Goal: Task Accomplishment & Management: Use online tool/utility

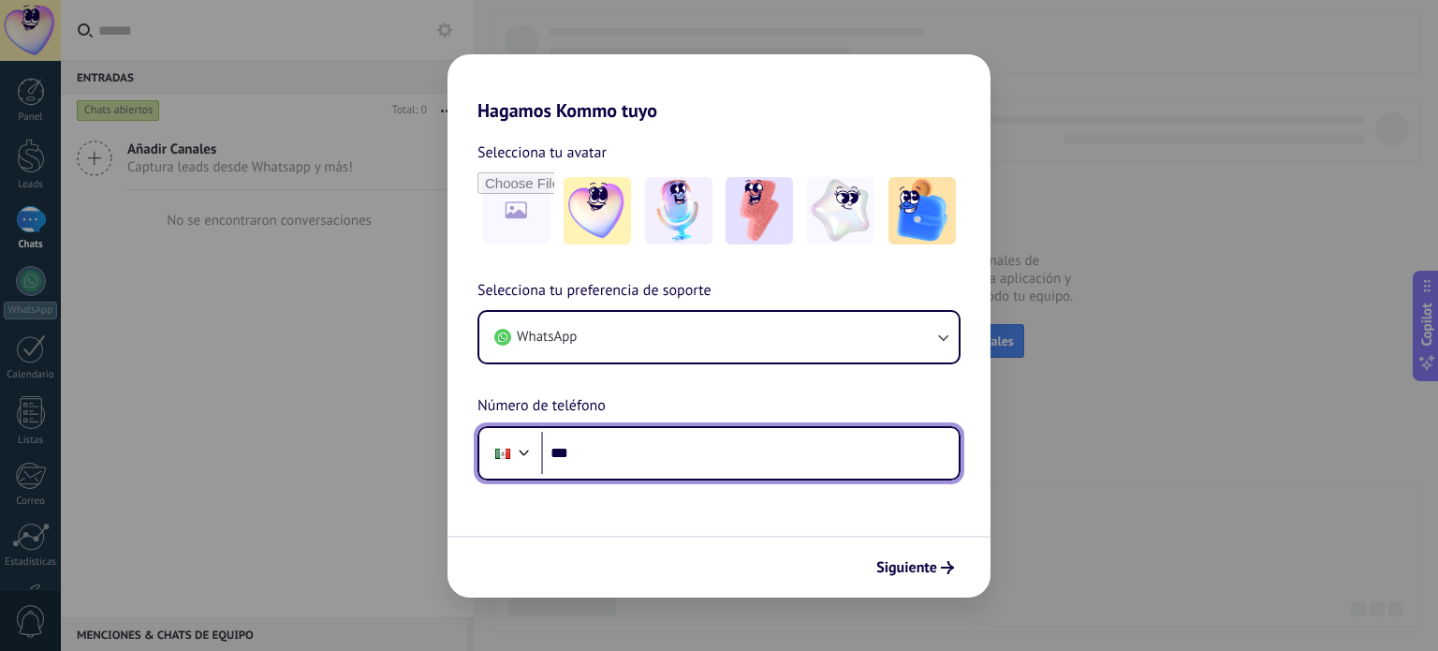
click at [615, 448] on input "***" at bounding box center [750, 453] width 418 height 43
type input "**********"
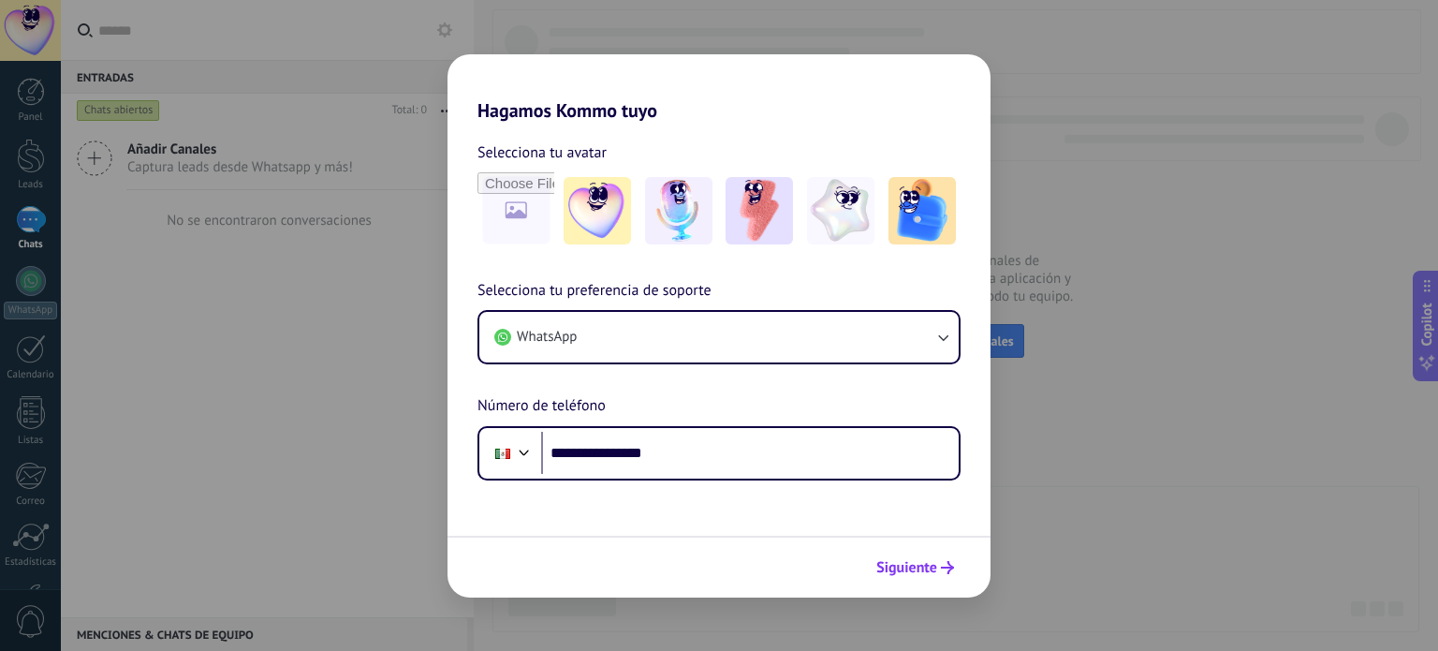
click at [940, 561] on span "Siguiente" at bounding box center [915, 567] width 78 height 13
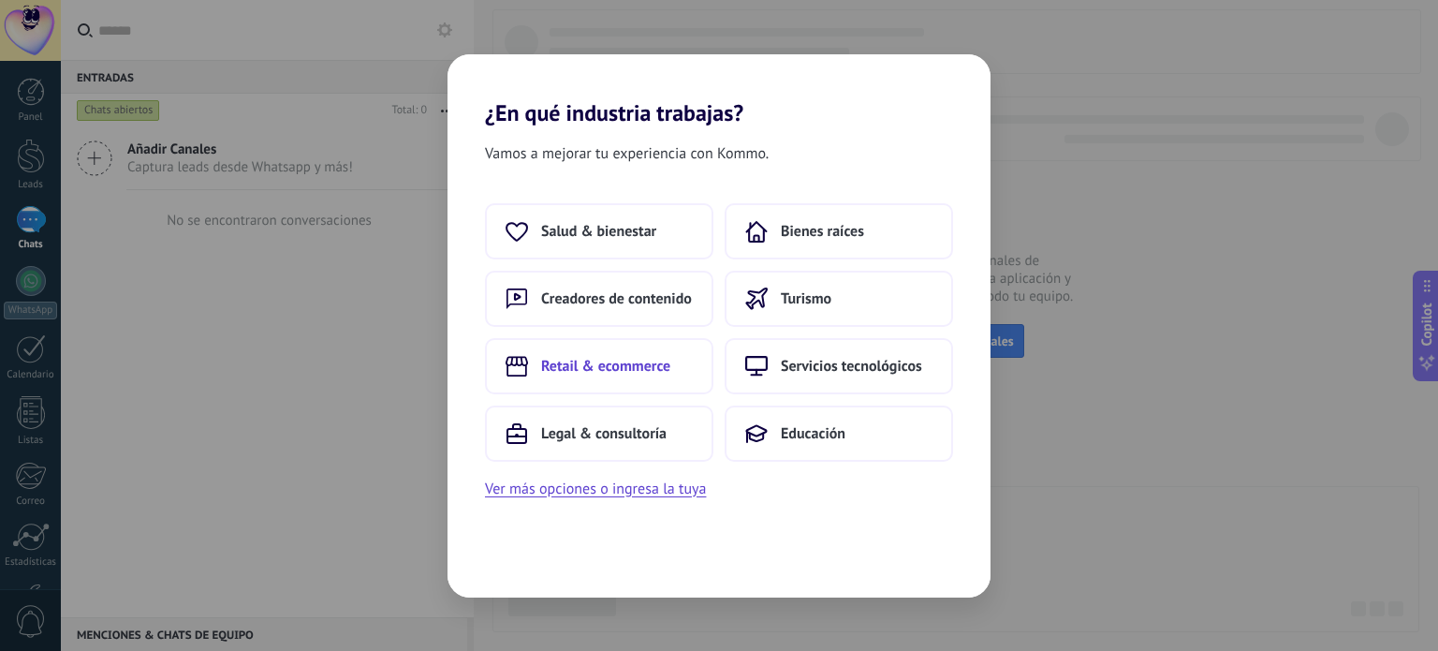
click at [617, 370] on span "Retail & ecommerce" at bounding box center [605, 366] width 129 height 19
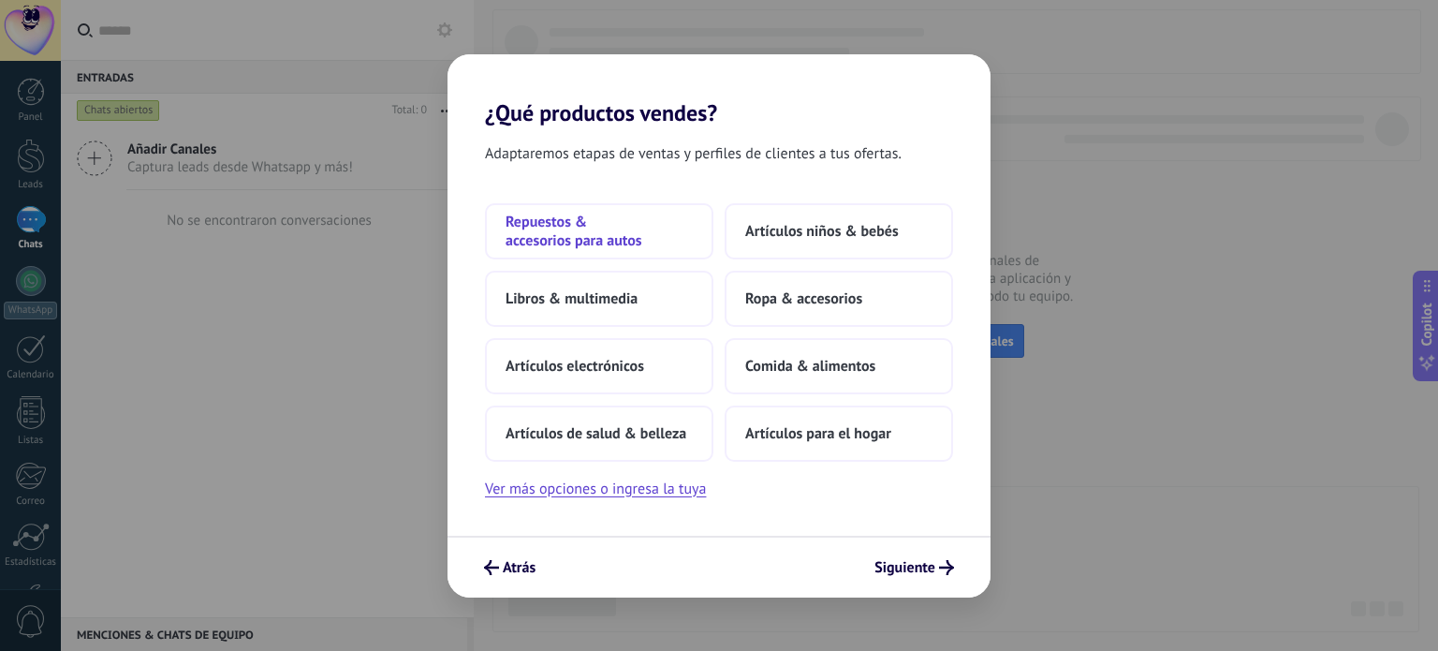
click at [596, 232] on span "Repuestos & accesorios para autos" at bounding box center [599, 231] width 187 height 37
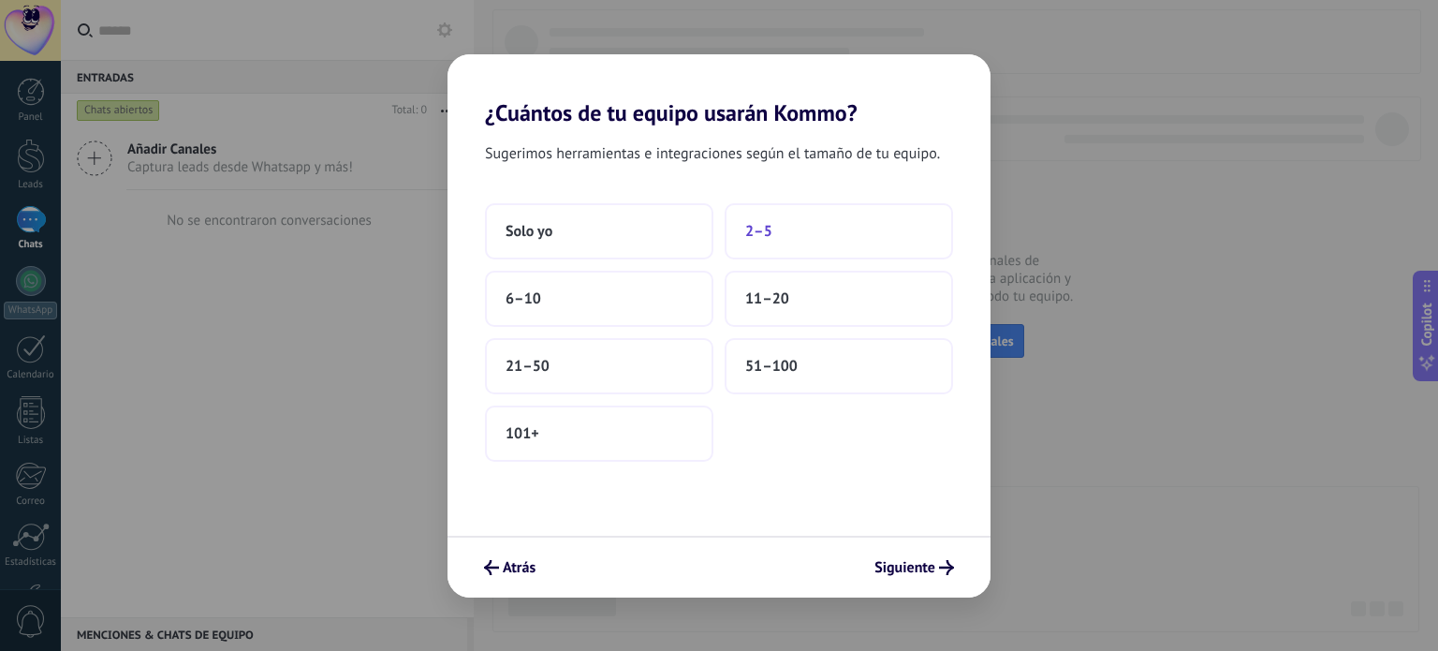
click at [772, 222] on button "2–5" at bounding box center [839, 231] width 228 height 56
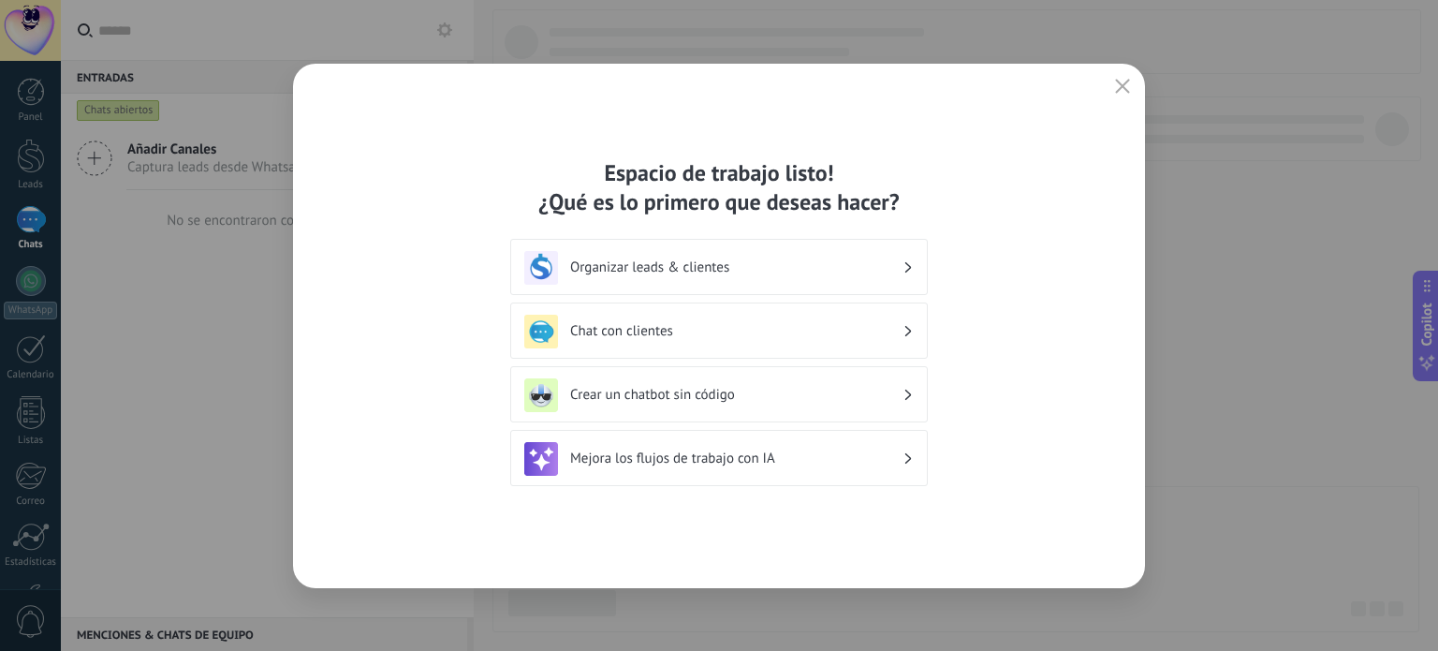
click at [686, 463] on h3 "Mejora los flujos de trabajo con IA" at bounding box center [736, 458] width 332 height 18
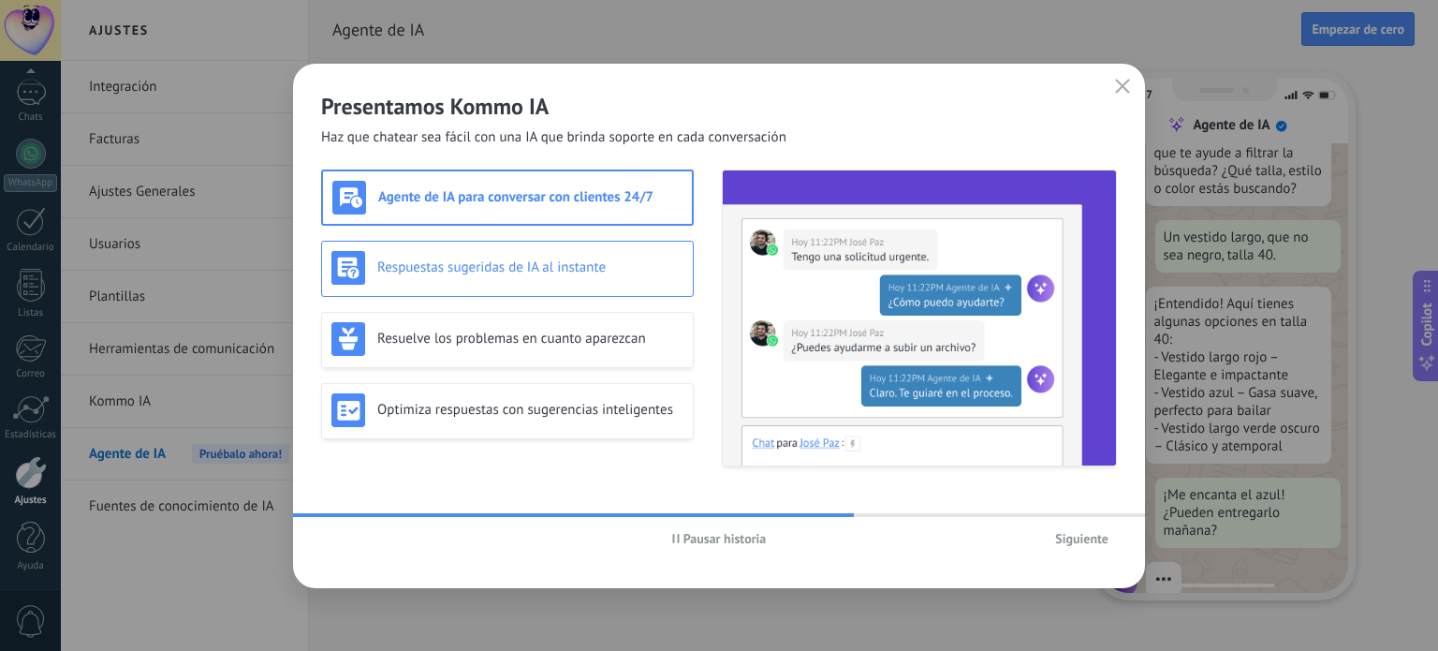
scroll to position [194, 0]
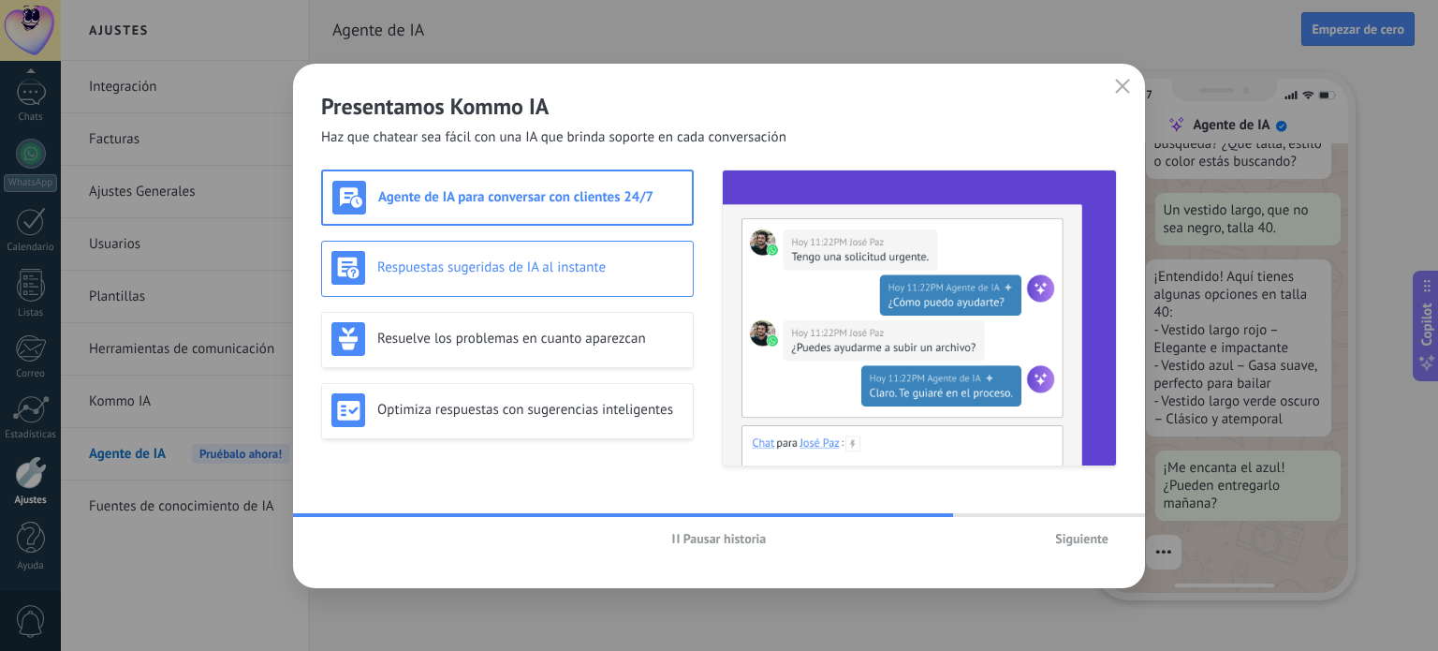
click at [487, 284] on div "Respuestas sugeridas de IA al instante" at bounding box center [507, 268] width 352 height 34
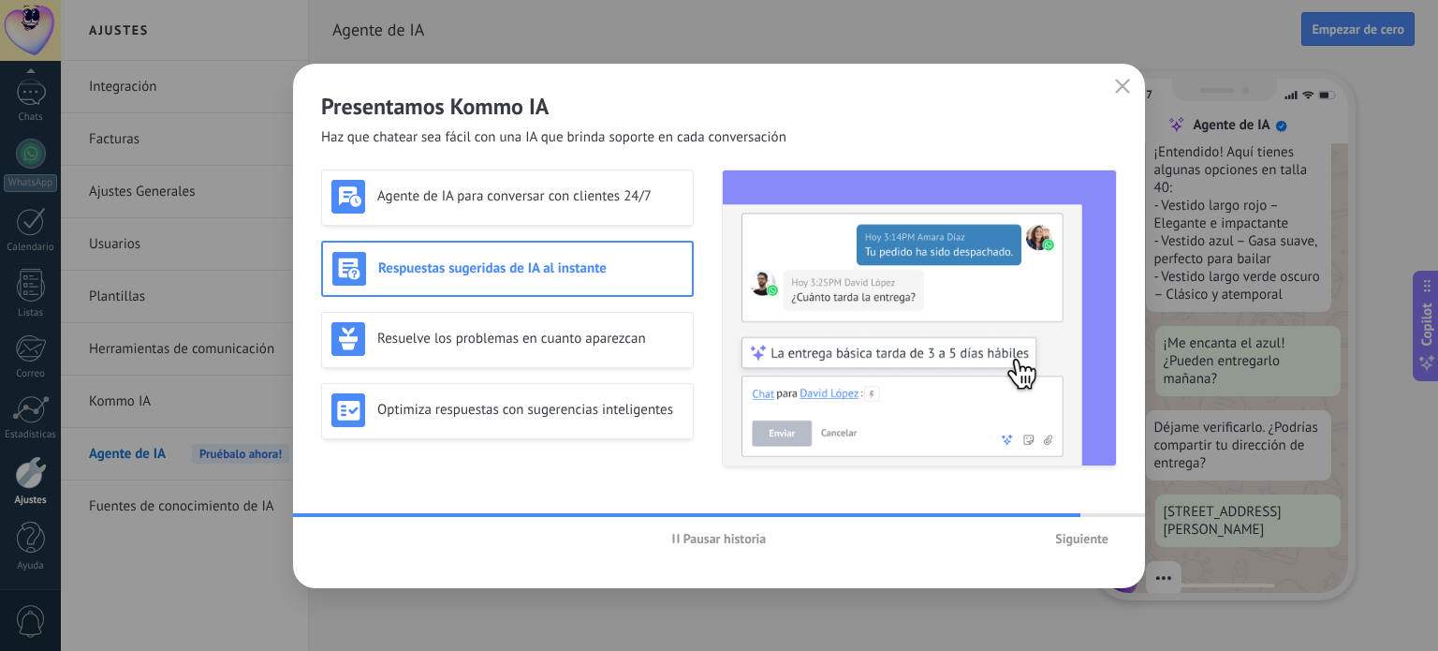
scroll to position [345, 0]
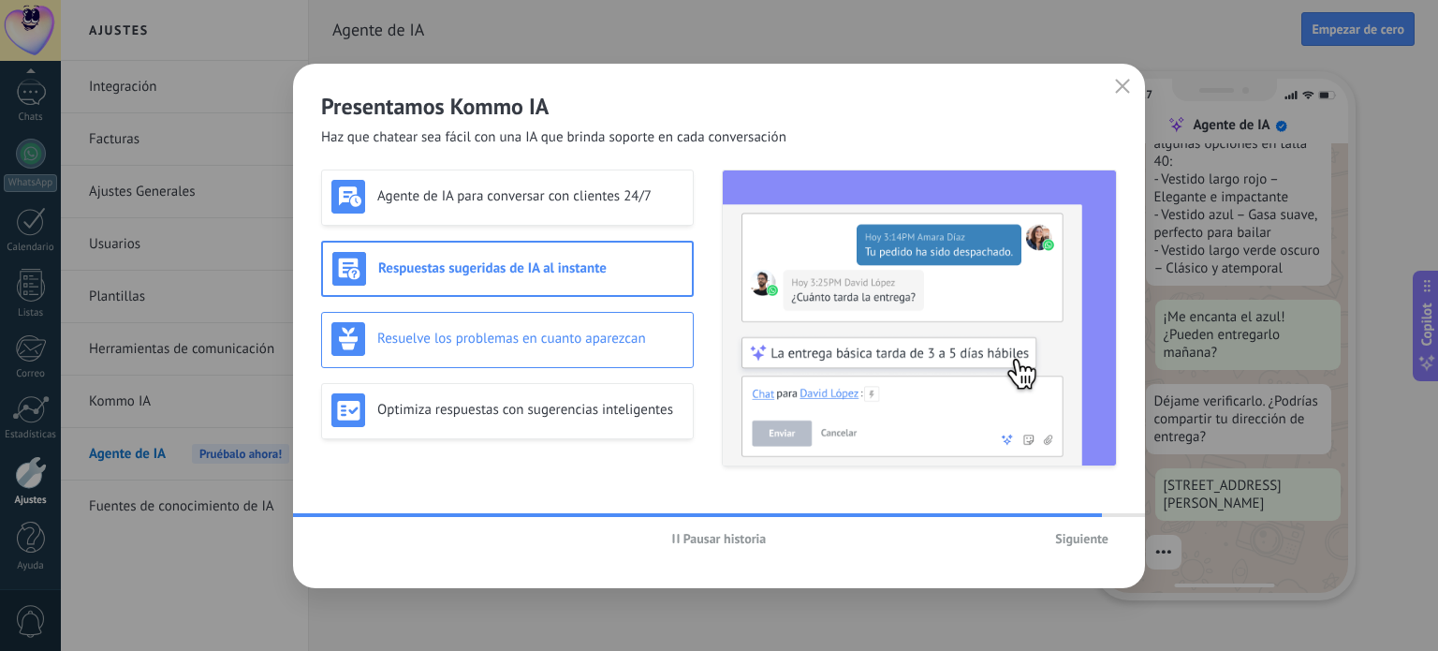
click at [417, 328] on div "Resuelve los problemas en cuanto aparezcan" at bounding box center [507, 339] width 352 height 34
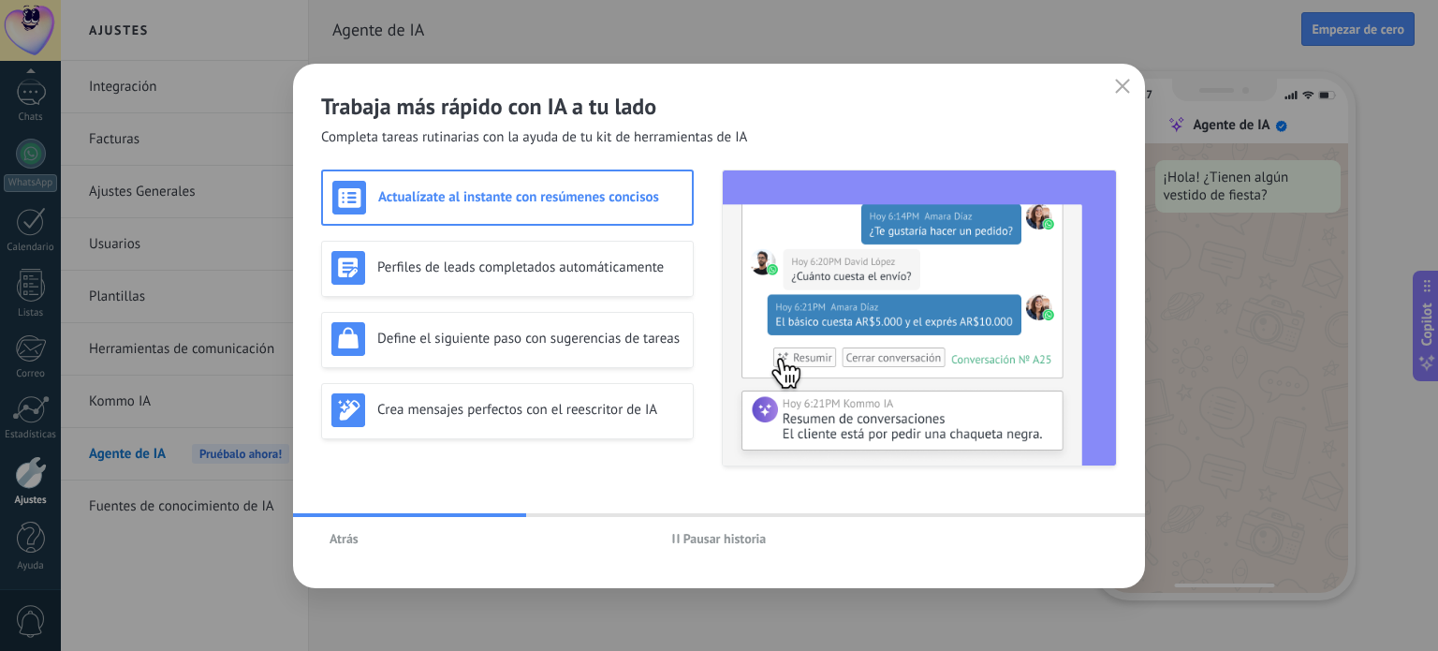
scroll to position [0, 0]
click at [1128, 85] on icon "button" at bounding box center [1122, 86] width 15 height 15
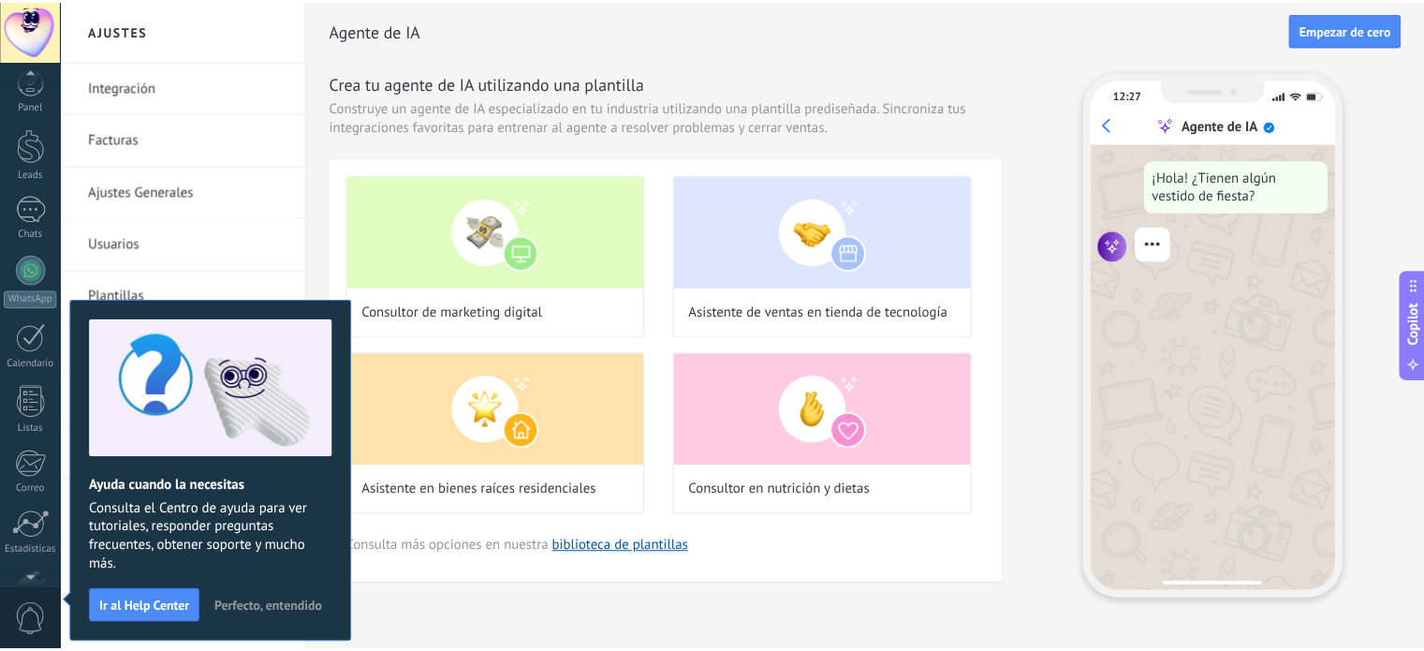
scroll to position [127, 0]
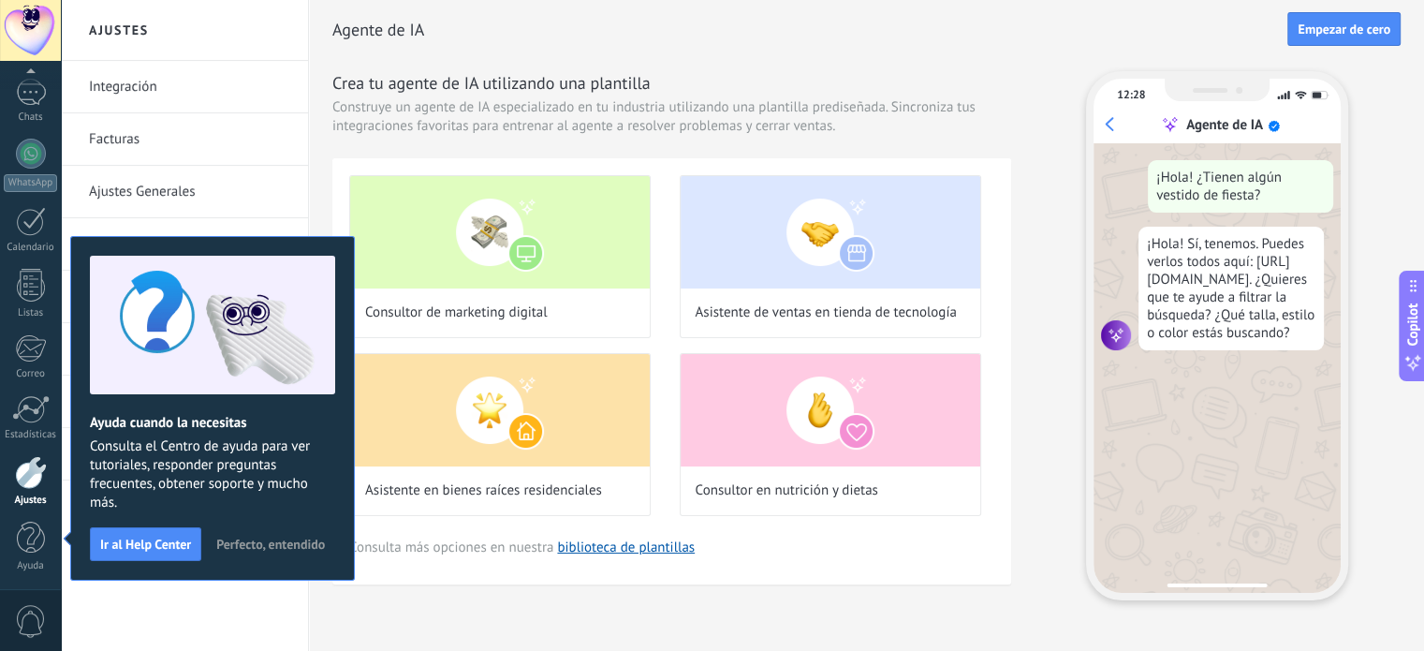
click at [284, 541] on span "Perfecto, entendido" at bounding box center [270, 543] width 109 height 13
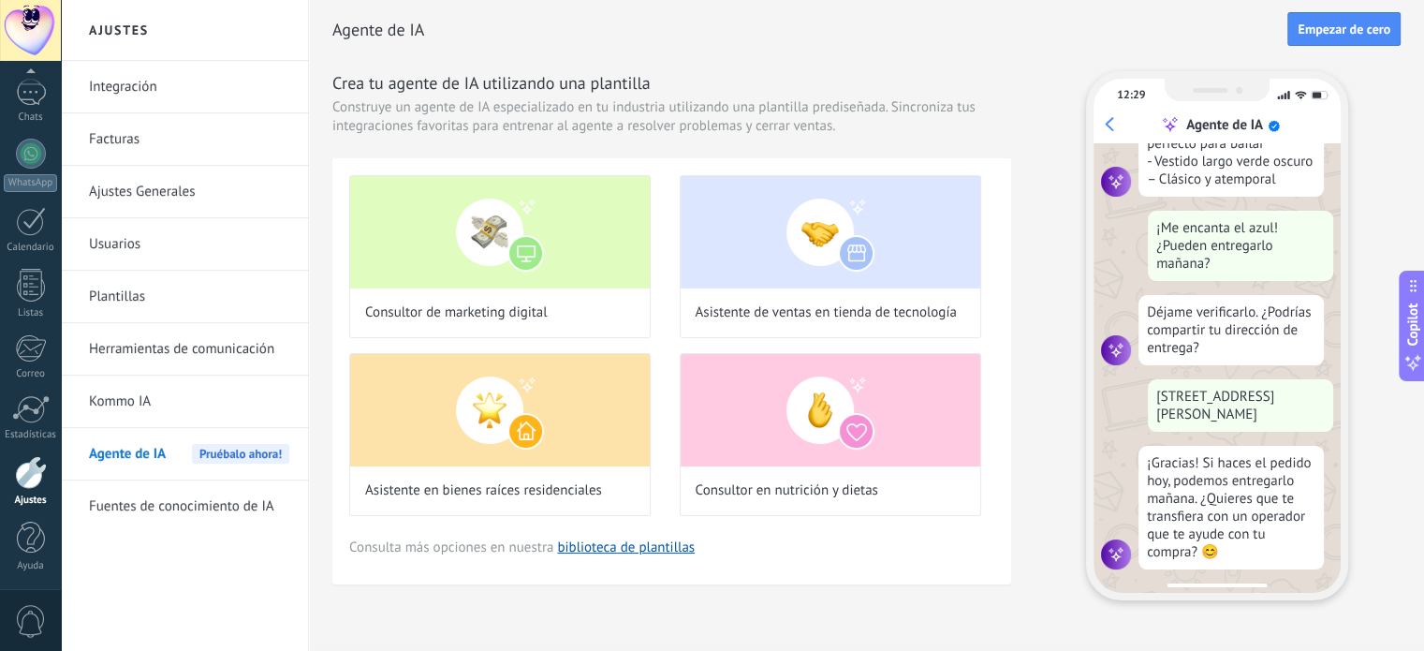
scroll to position [484, 0]
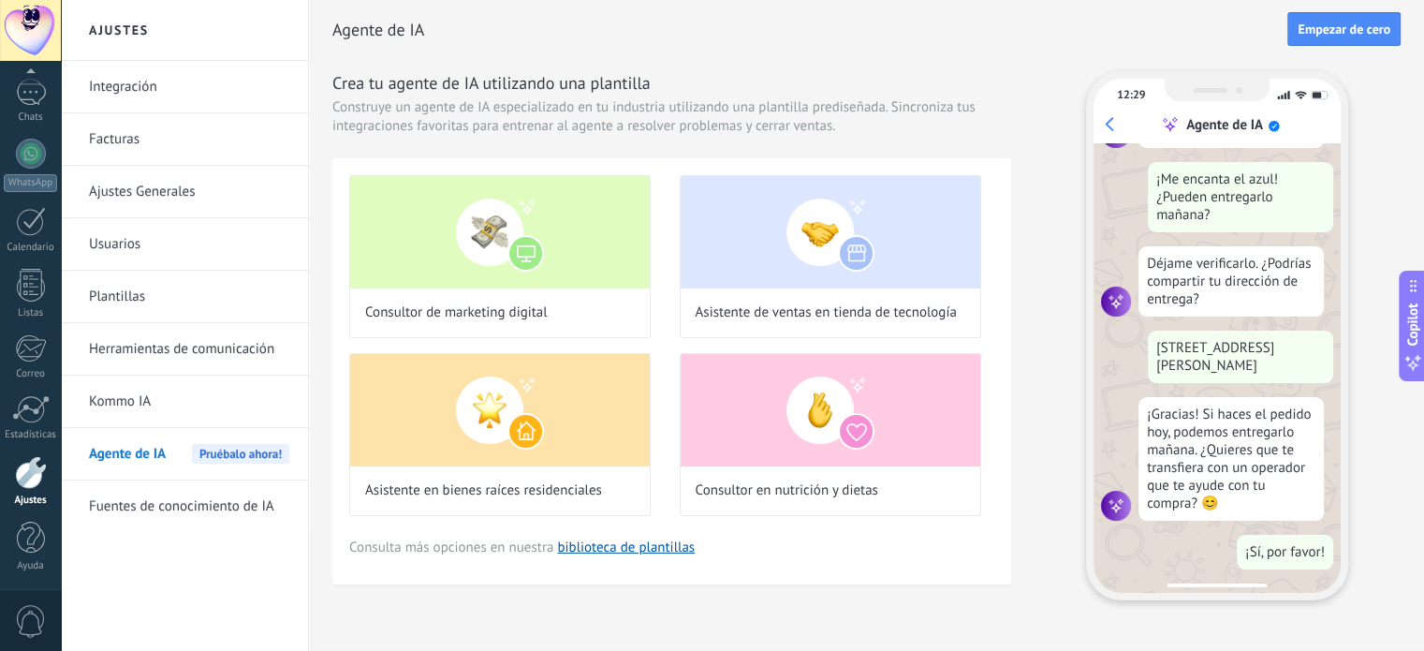
click at [131, 84] on link "Integración" at bounding box center [189, 87] width 200 height 52
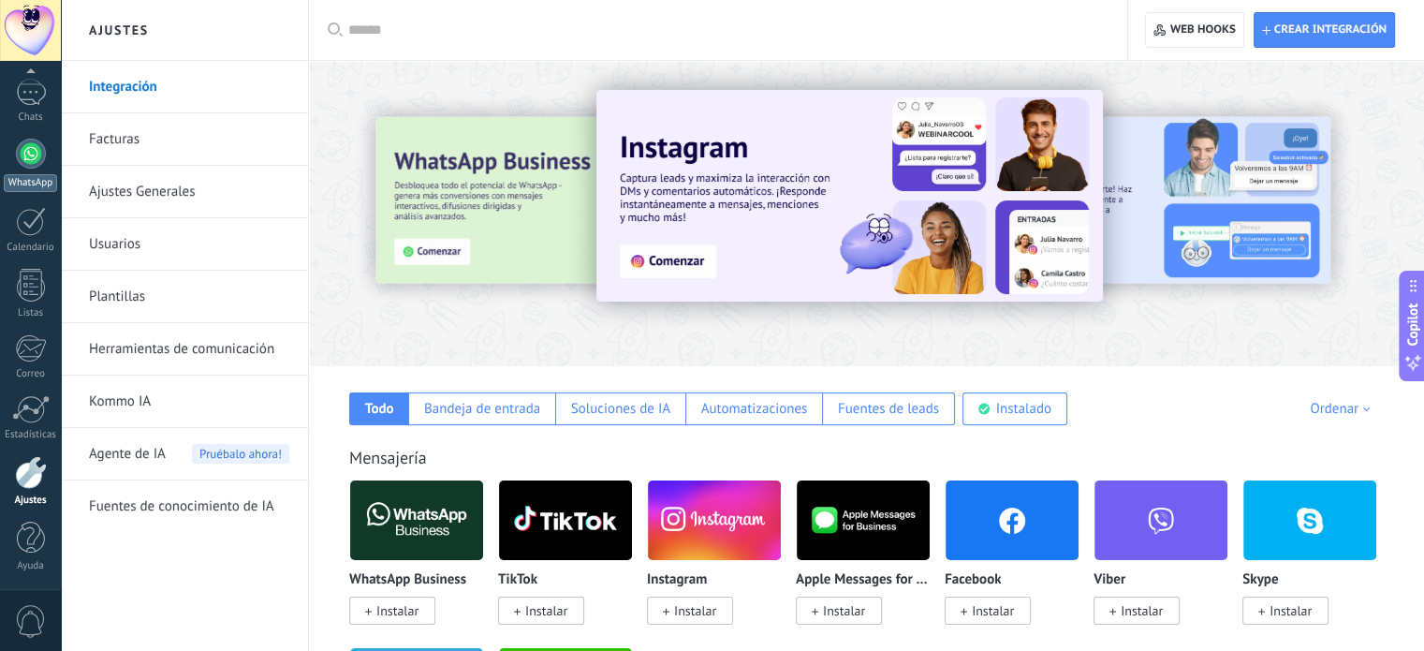
click at [28, 164] on div at bounding box center [31, 154] width 30 height 30
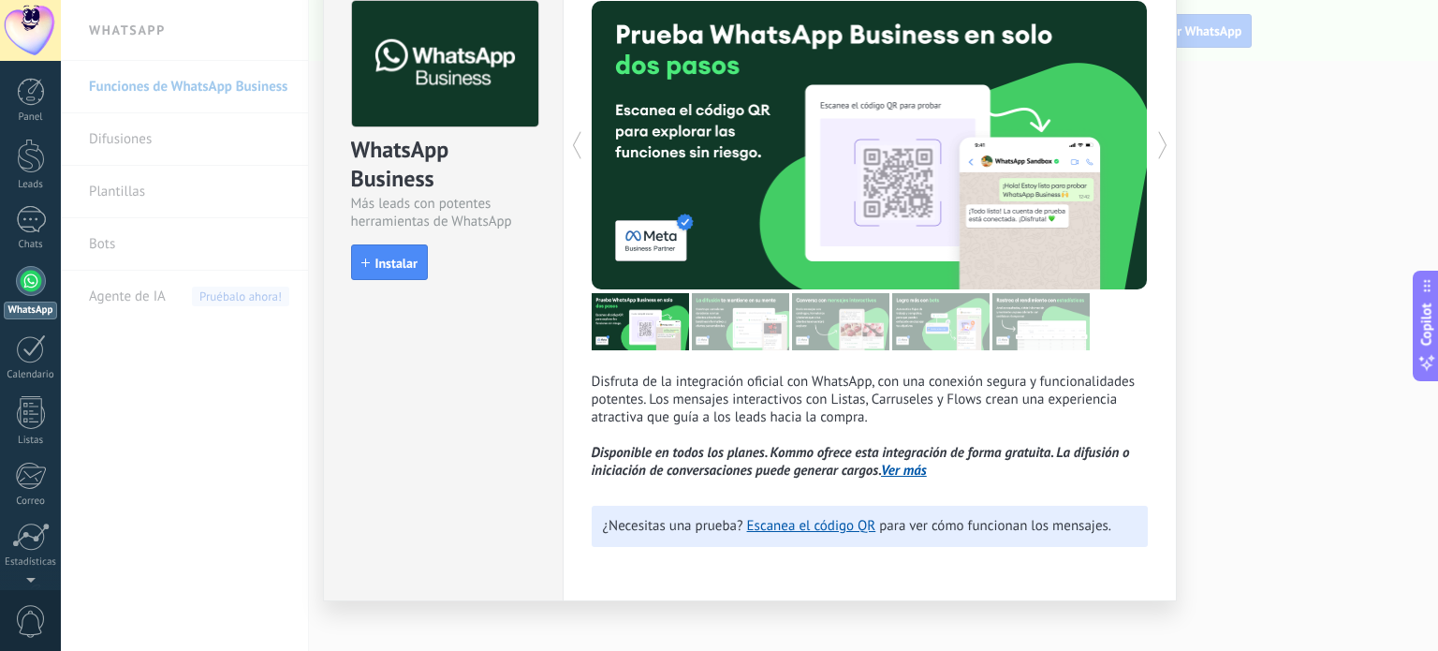
scroll to position [114, 0]
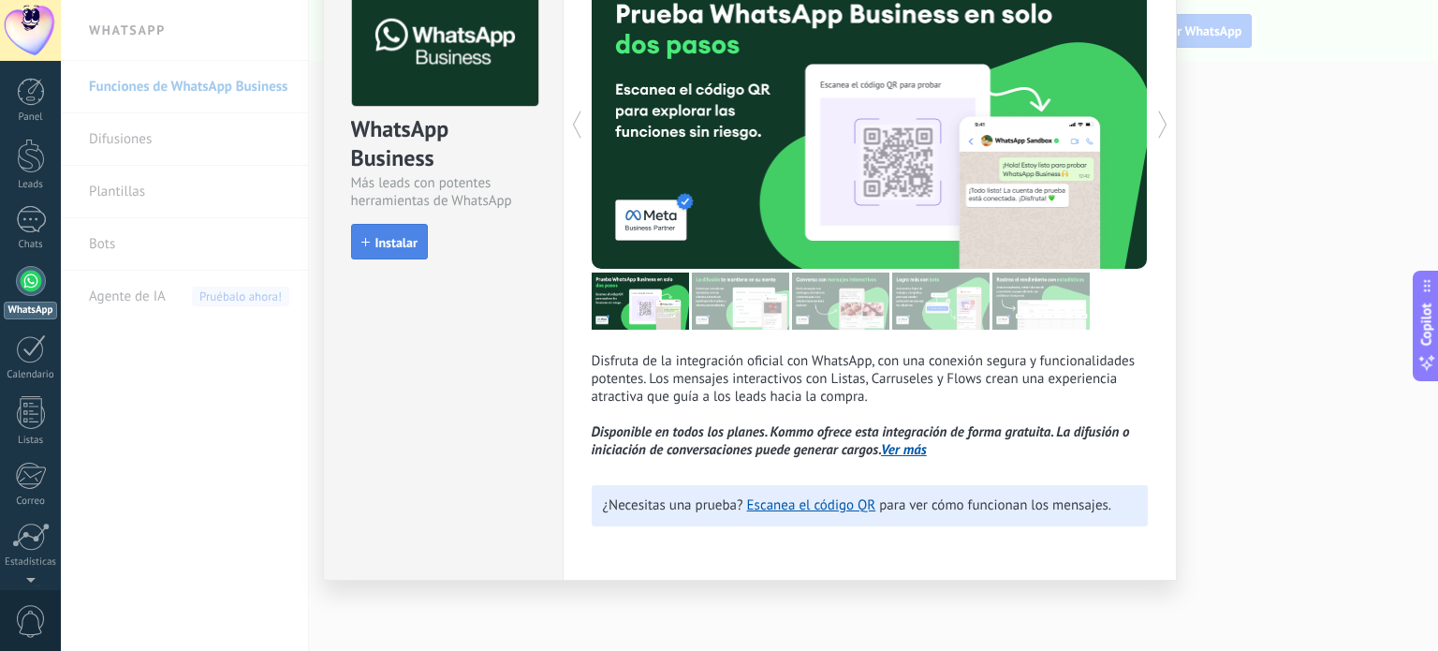
click at [378, 236] on span "Instalar" at bounding box center [396, 242] width 42 height 13
